Goal: Information Seeking & Learning: Learn about a topic

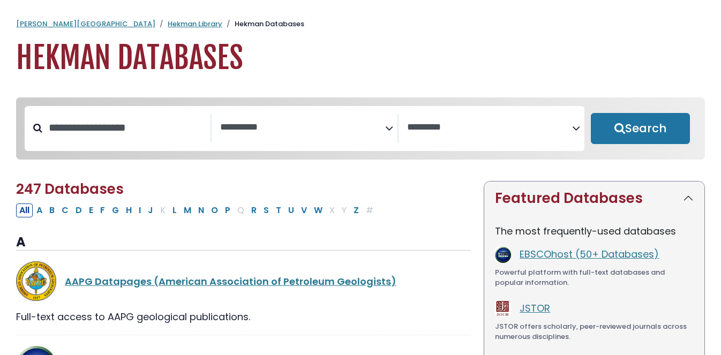
select select "Database Subject Filter"
select select "Database Vendors Filter"
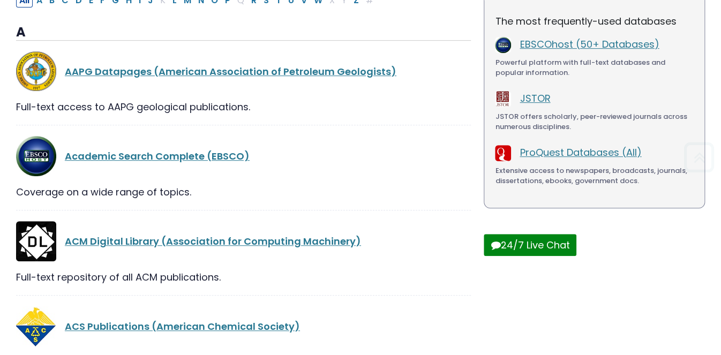
scroll to position [250, 0]
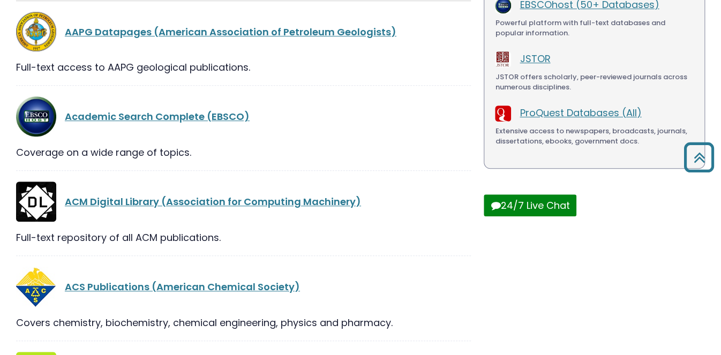
click at [168, 121] on link "Academic Search Complete (EBSCO)" at bounding box center [157, 116] width 185 height 13
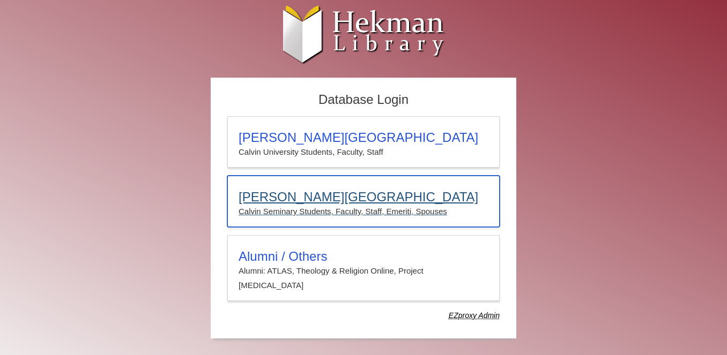
click at [283, 197] on h3 "[PERSON_NAME][GEOGRAPHIC_DATA]" at bounding box center [364, 197] width 250 height 15
